Goal: Task Accomplishment & Management: Complete application form

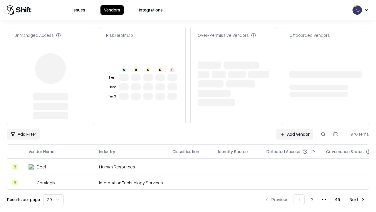
click at [295, 129] on link "Add Vendor" at bounding box center [294, 134] width 37 height 11
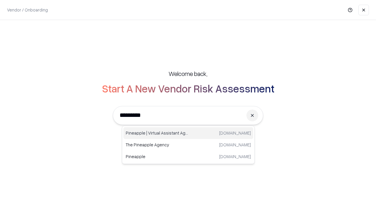
click at [188, 133] on div "Pineapple | Virtual Assistant Agency [DOMAIN_NAME]" at bounding box center [188, 133] width 130 height 12
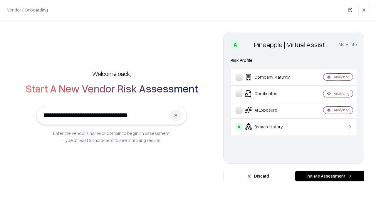
type input "**********"
click at [330, 176] on button "Initiate Assessment" at bounding box center [329, 175] width 69 height 11
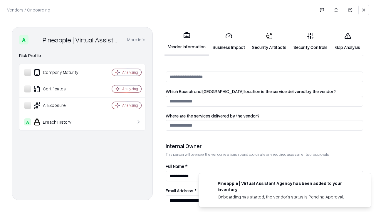
scroll to position [304, 0]
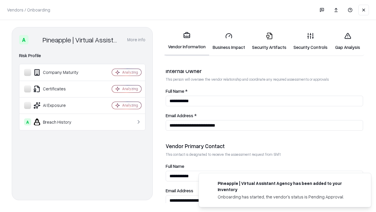
click at [229, 41] on link "Business Impact" at bounding box center [228, 41] width 39 height 27
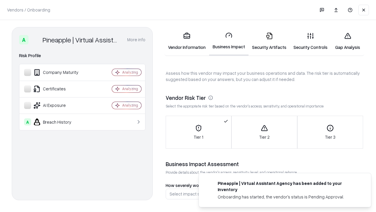
click at [269, 41] on link "Security Artifacts" at bounding box center [269, 41] width 41 height 27
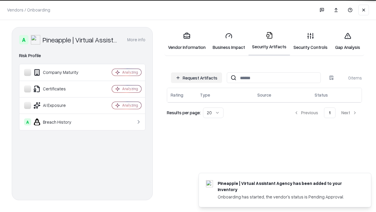
click at [197, 77] on button "Request Artifacts" at bounding box center [196, 77] width 51 height 11
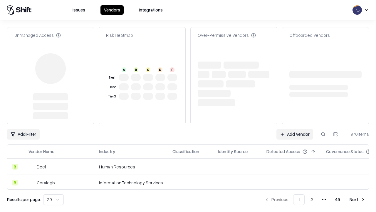
click at [295, 129] on link "Add Vendor" at bounding box center [294, 134] width 37 height 11
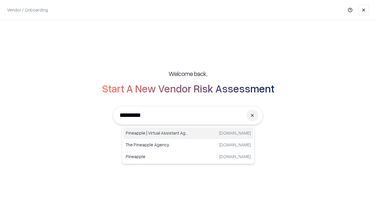
click at [188, 133] on div "Pineapple | Virtual Assistant Agency [DOMAIN_NAME]" at bounding box center [188, 133] width 130 height 12
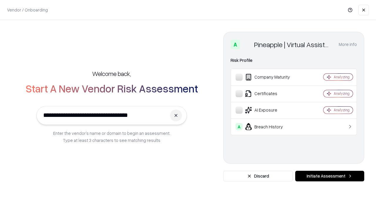
type input "**********"
click at [330, 176] on button "Initiate Assessment" at bounding box center [329, 175] width 69 height 11
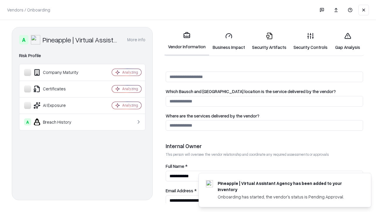
scroll to position [304, 0]
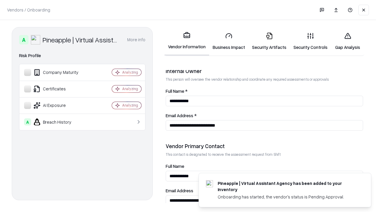
click at [348, 41] on link "Gap Analysis" at bounding box center [347, 41] width 33 height 27
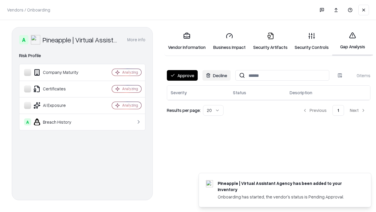
click at [182, 75] on button "Approve" at bounding box center [182, 75] width 31 height 11
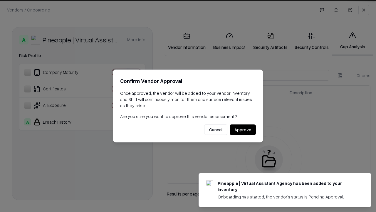
click at [243, 129] on button "Approve" at bounding box center [243, 129] width 26 height 11
